Goal: Transaction & Acquisition: Book appointment/travel/reservation

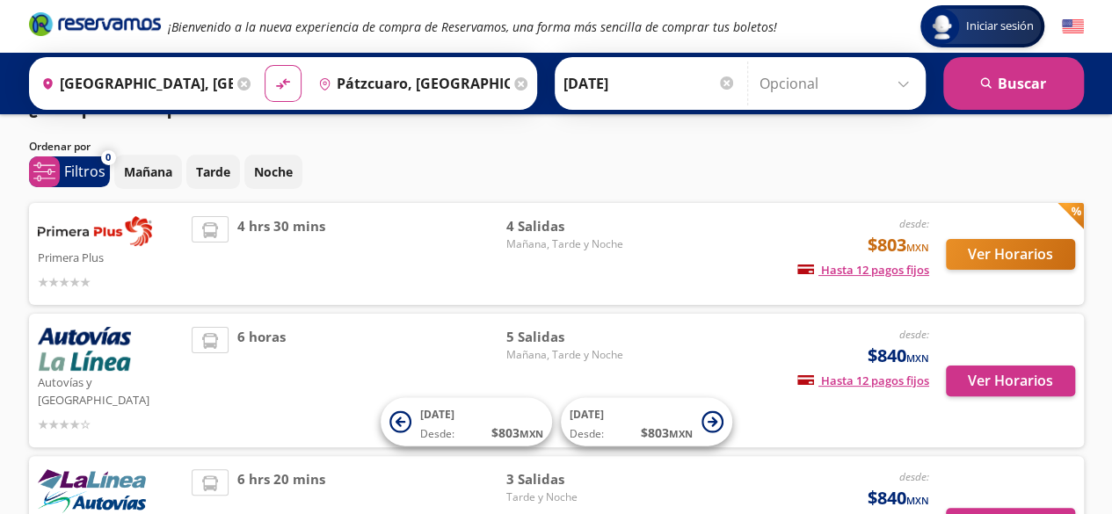
scroll to position [44, 0]
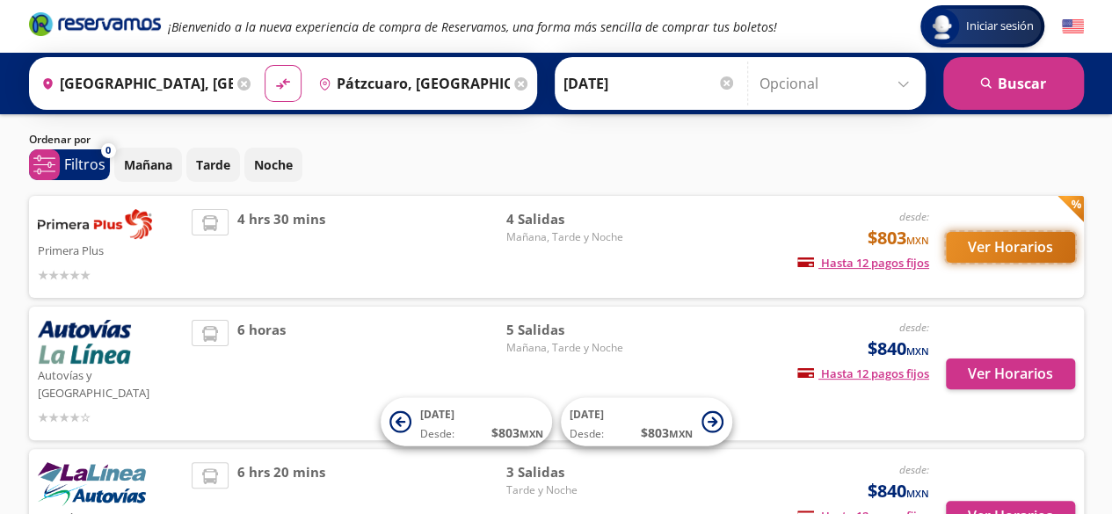
click at [988, 249] on button "Ver Horarios" at bounding box center [1010, 247] width 129 height 31
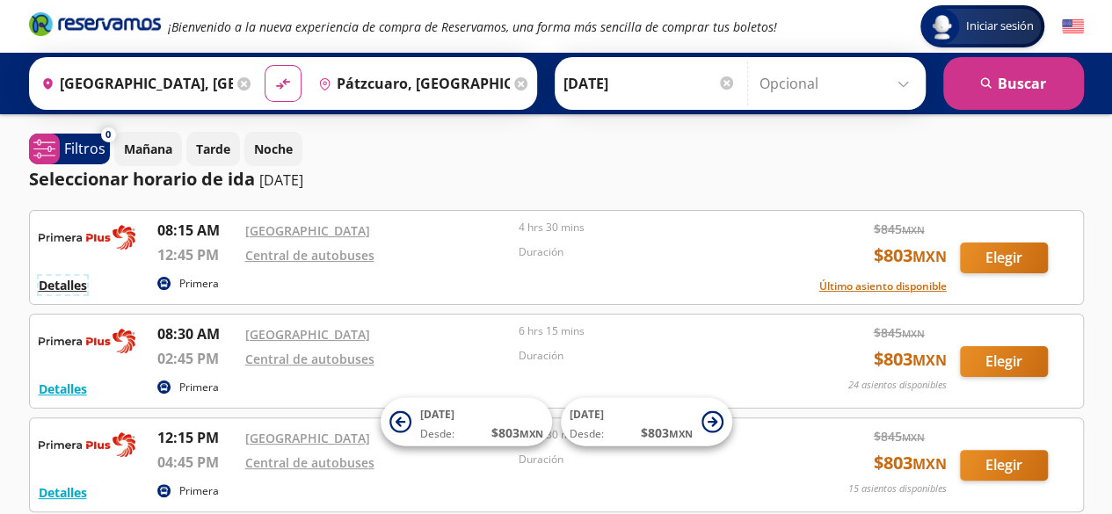
click at [71, 284] on button "Detalles" at bounding box center [63, 285] width 48 height 18
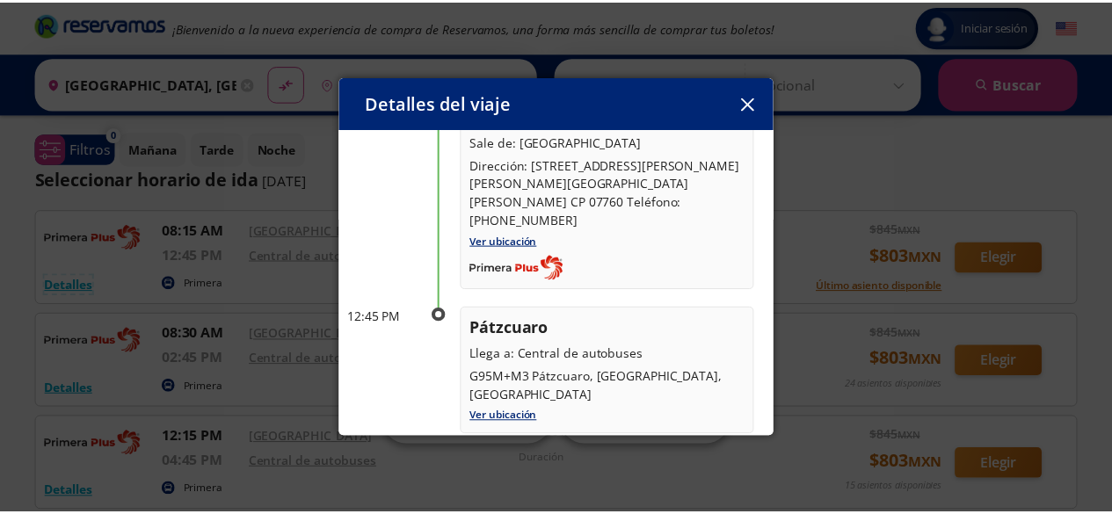
scroll to position [171, 0]
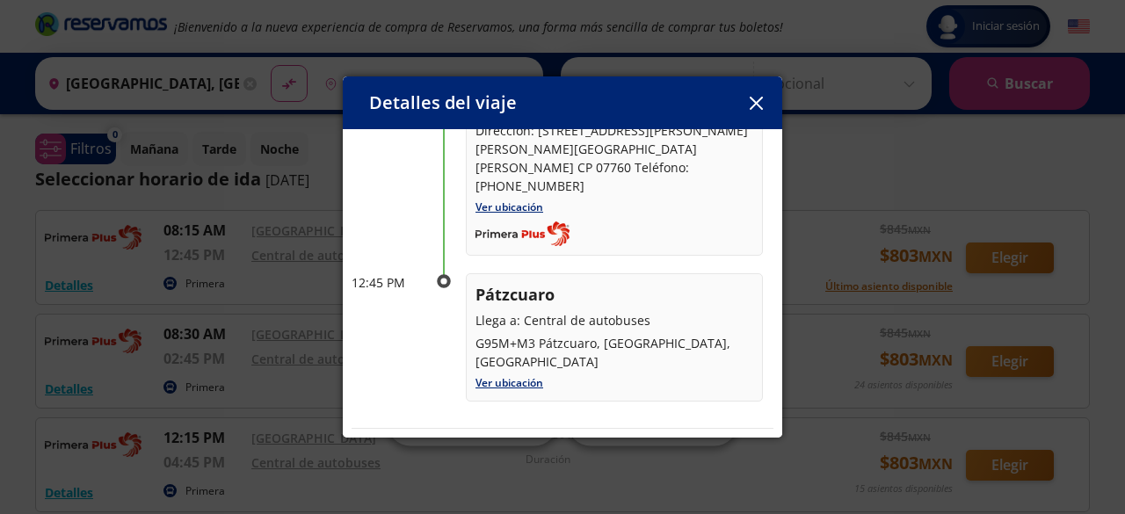
click at [753, 105] on icon "button" at bounding box center [755, 103] width 13 height 13
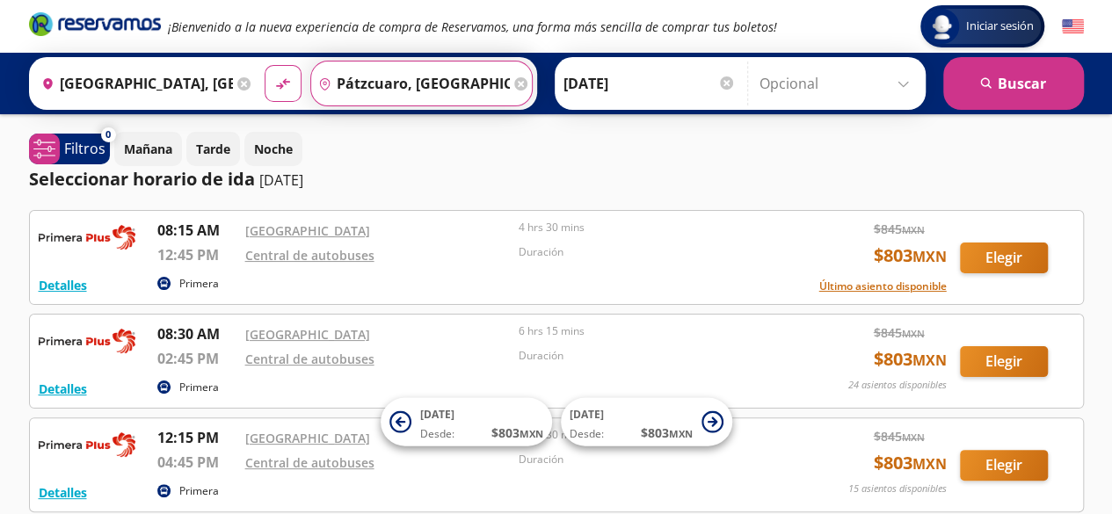
click at [457, 81] on input "Pátzcuaro, [GEOGRAPHIC_DATA]" at bounding box center [410, 84] width 199 height 44
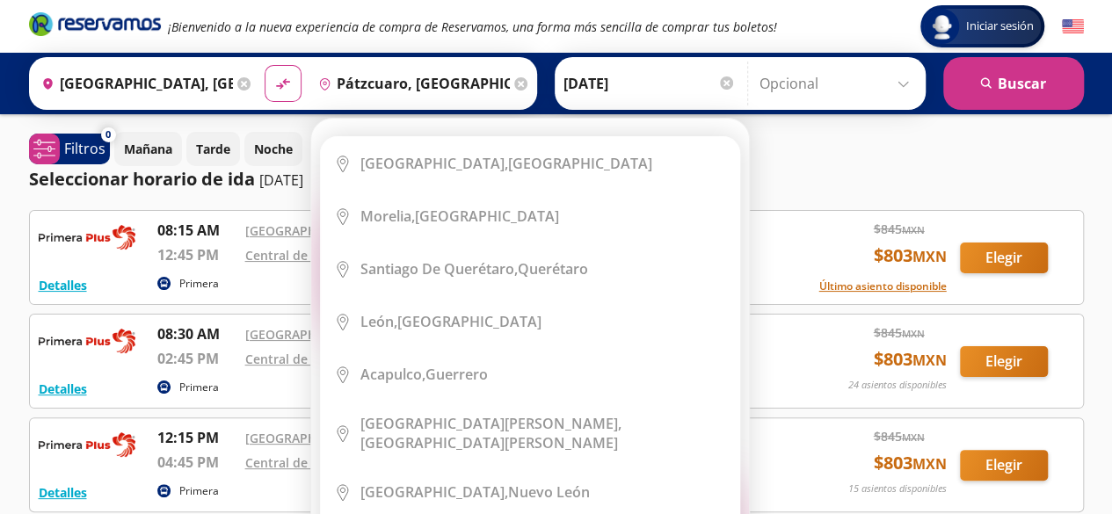
click at [514, 82] on icon at bounding box center [520, 83] width 13 height 13
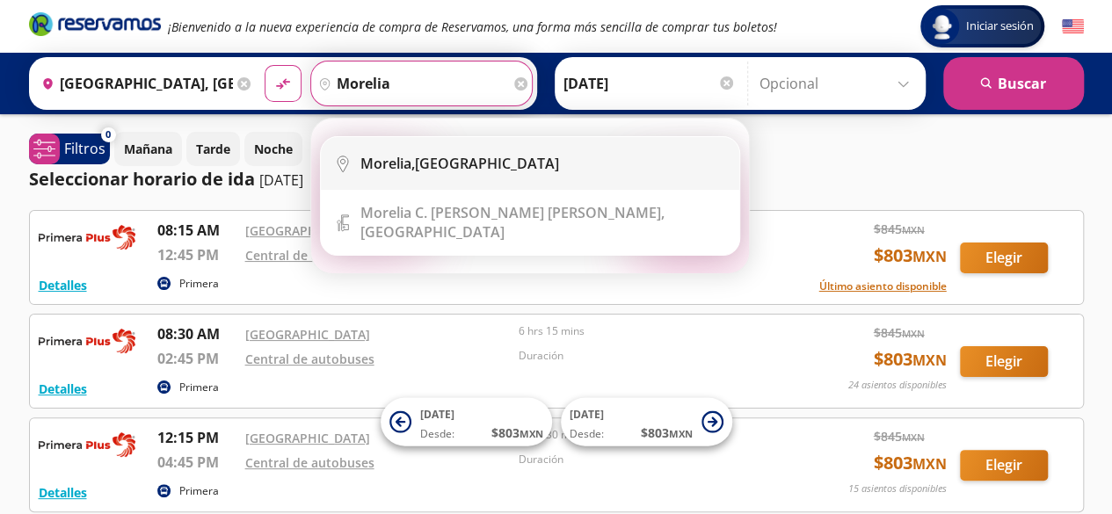
click at [486, 185] on li "City Icon [GEOGRAPHIC_DATA], [GEOGRAPHIC_DATA]" at bounding box center [530, 163] width 418 height 53
type input "[GEOGRAPHIC_DATA], [GEOGRAPHIC_DATA]"
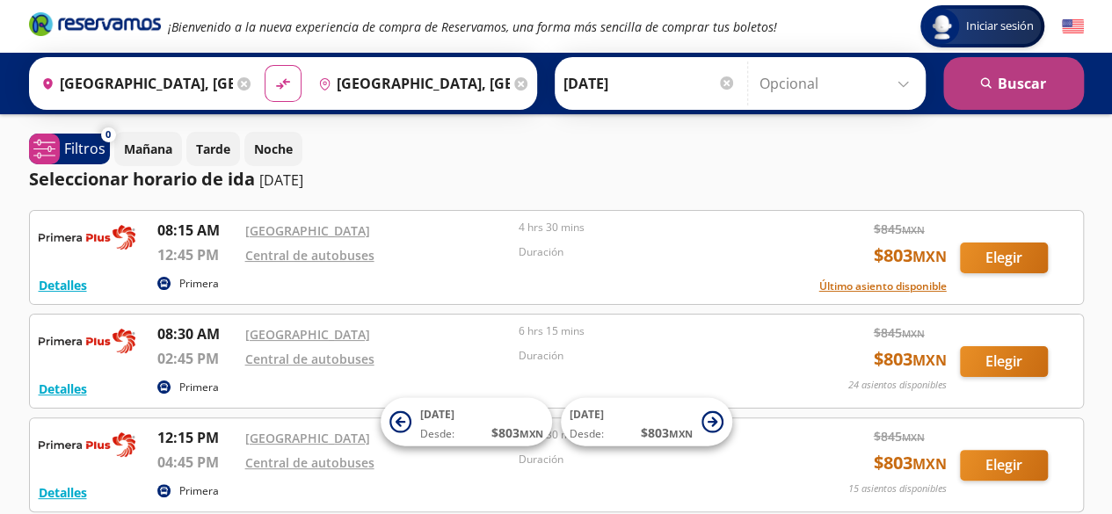
click at [1013, 101] on button "search [GEOGRAPHIC_DATA]" at bounding box center [1013, 83] width 141 height 53
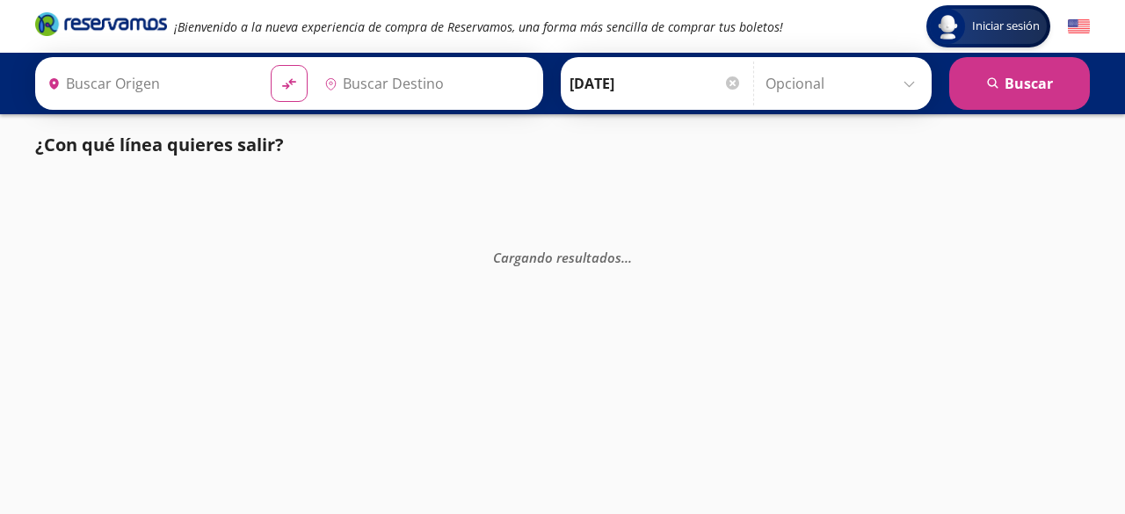
type input "[GEOGRAPHIC_DATA], [GEOGRAPHIC_DATA]"
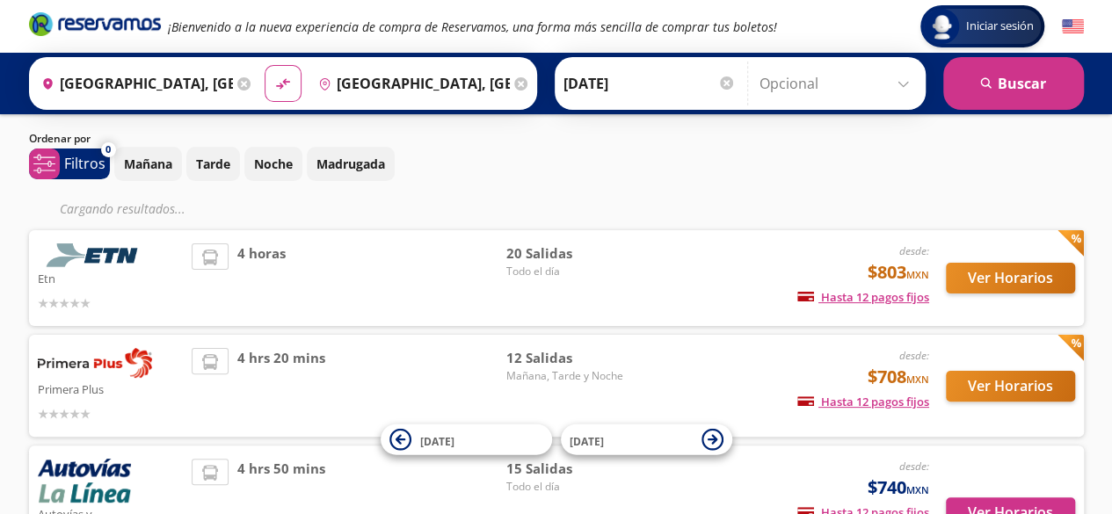
scroll to position [51, 0]
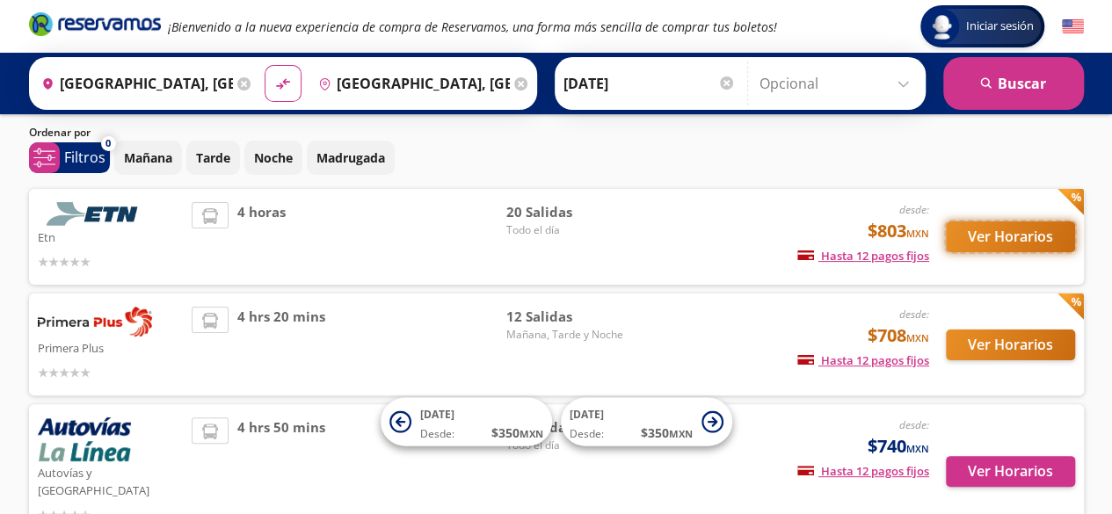
click at [973, 229] on button "Ver Horarios" at bounding box center [1010, 237] width 129 height 31
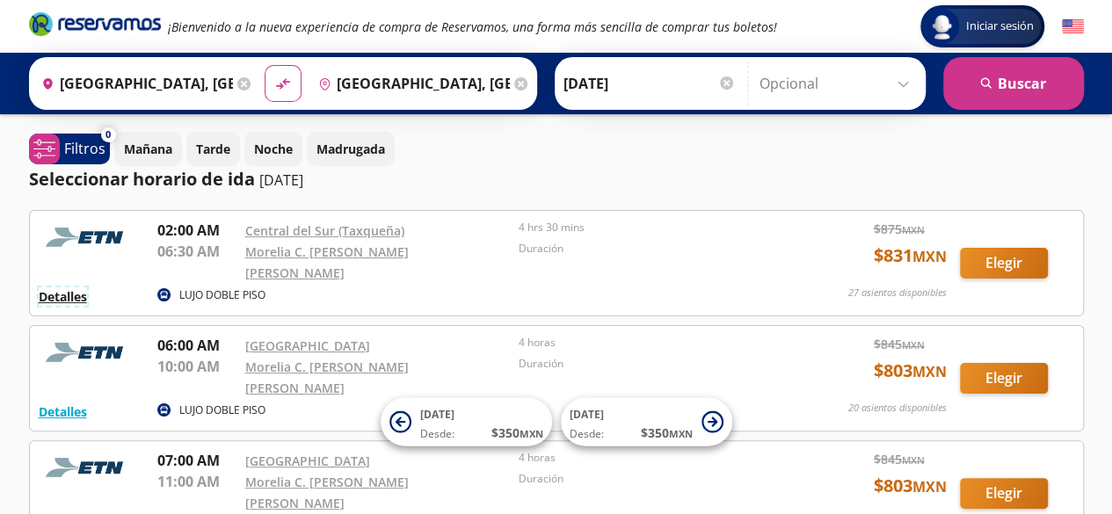
click at [49, 287] on button "Detalles" at bounding box center [63, 296] width 48 height 18
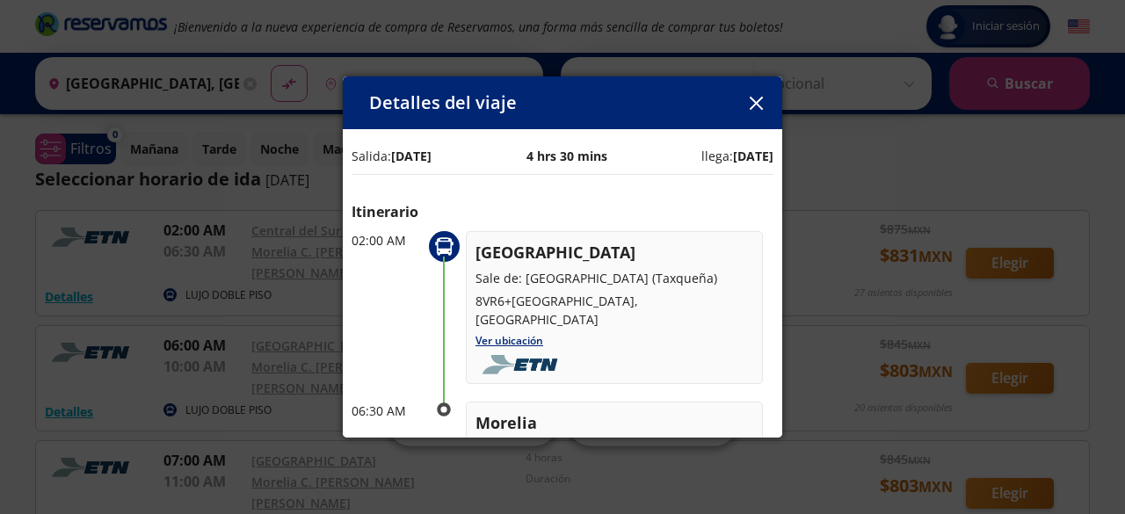
click at [757, 107] on icon "button" at bounding box center [756, 103] width 13 height 13
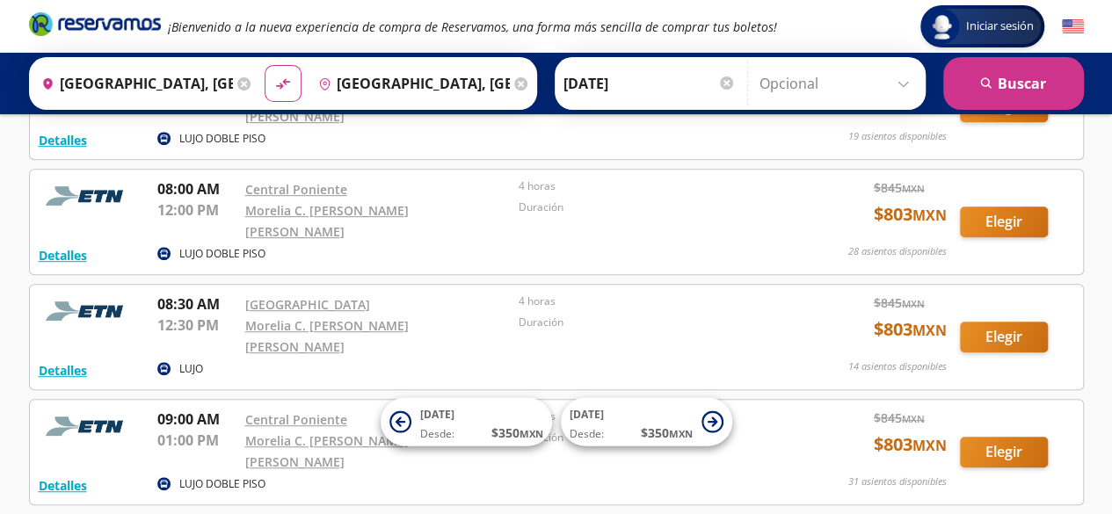
scroll to position [405, 0]
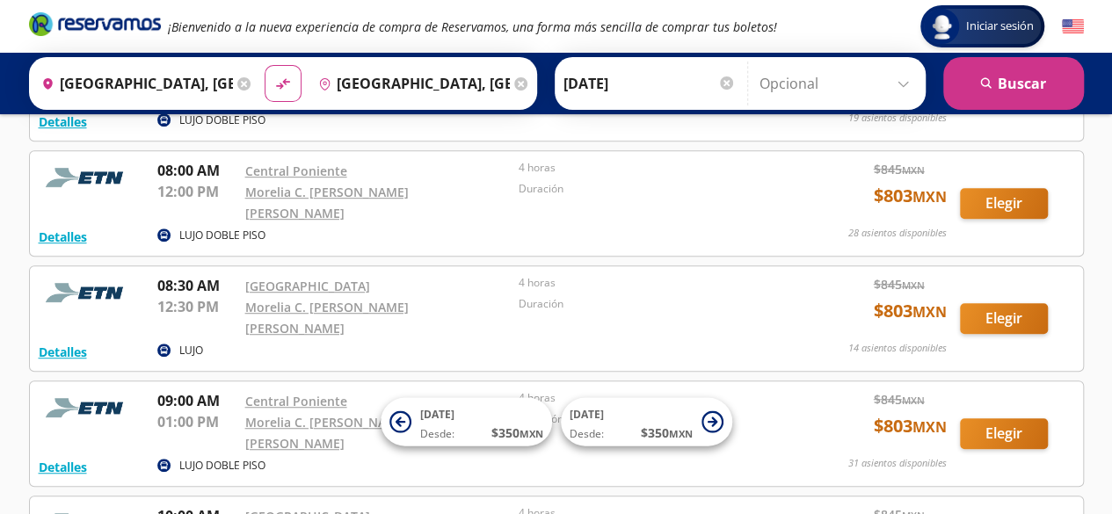
click at [0, 311] on div "Iniciar sesión Iniciar sesión ¡Bienvenido a la nueva experiencia de compra de R…" at bounding box center [556, 354] width 1112 height 1518
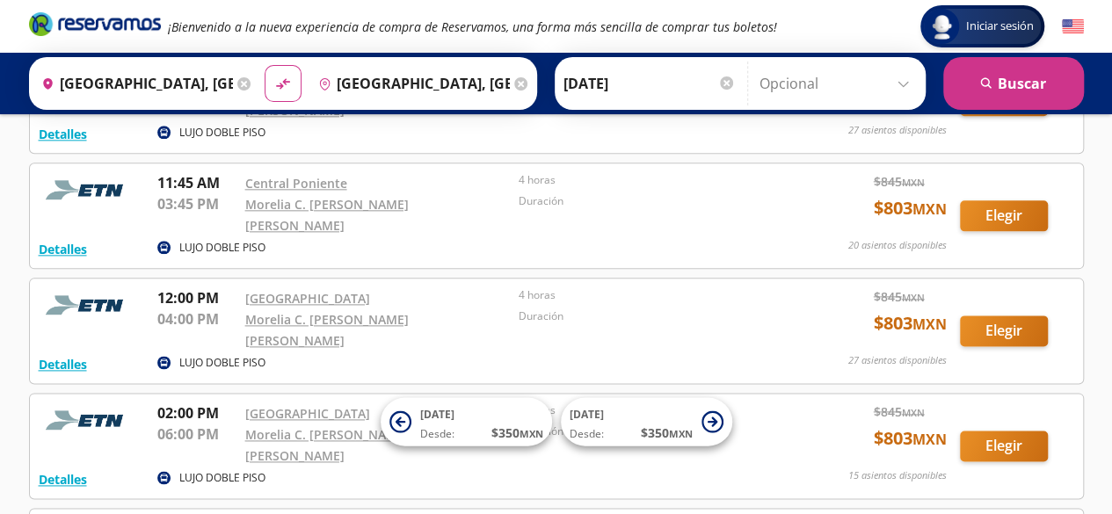
scroll to position [978, 0]
